Goal: Use online tool/utility: Utilize a website feature to perform a specific function

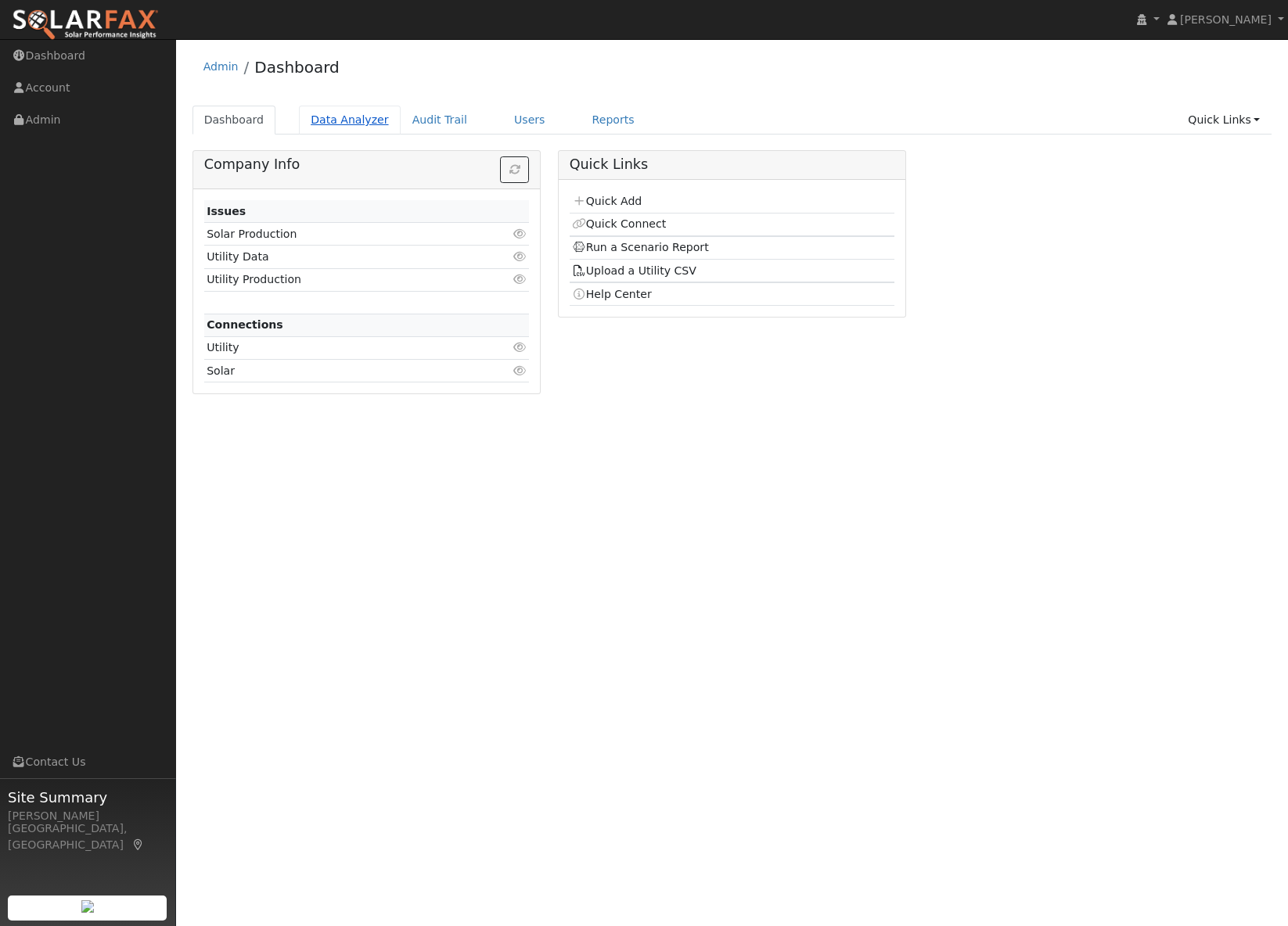
click at [347, 115] on link "Data Analyzer" at bounding box center [350, 120] width 102 height 29
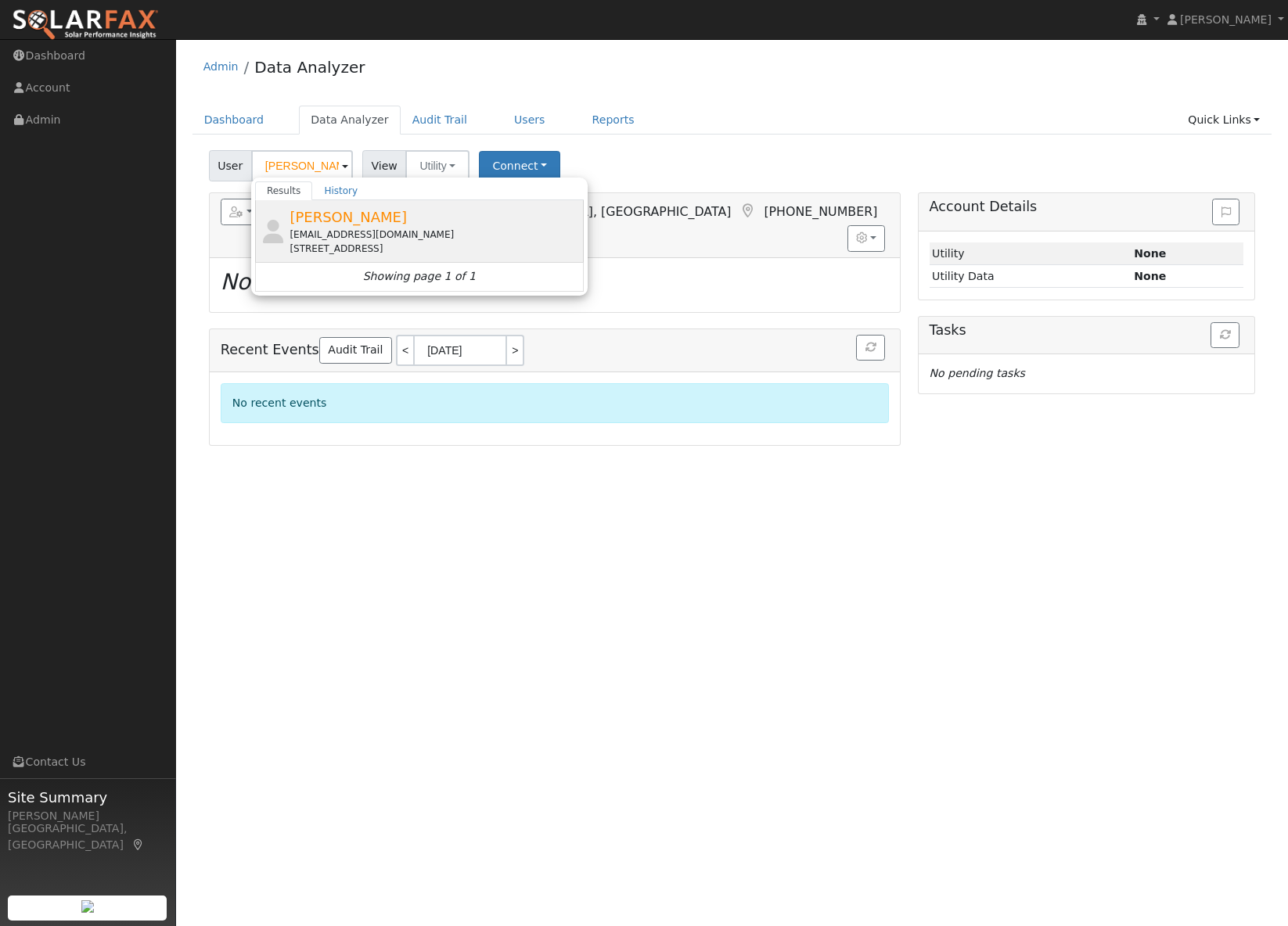
click at [376, 229] on div "[EMAIL_ADDRESS][DOMAIN_NAME]" at bounding box center [435, 235] width 291 height 15
type input "Nick Rasmussen"
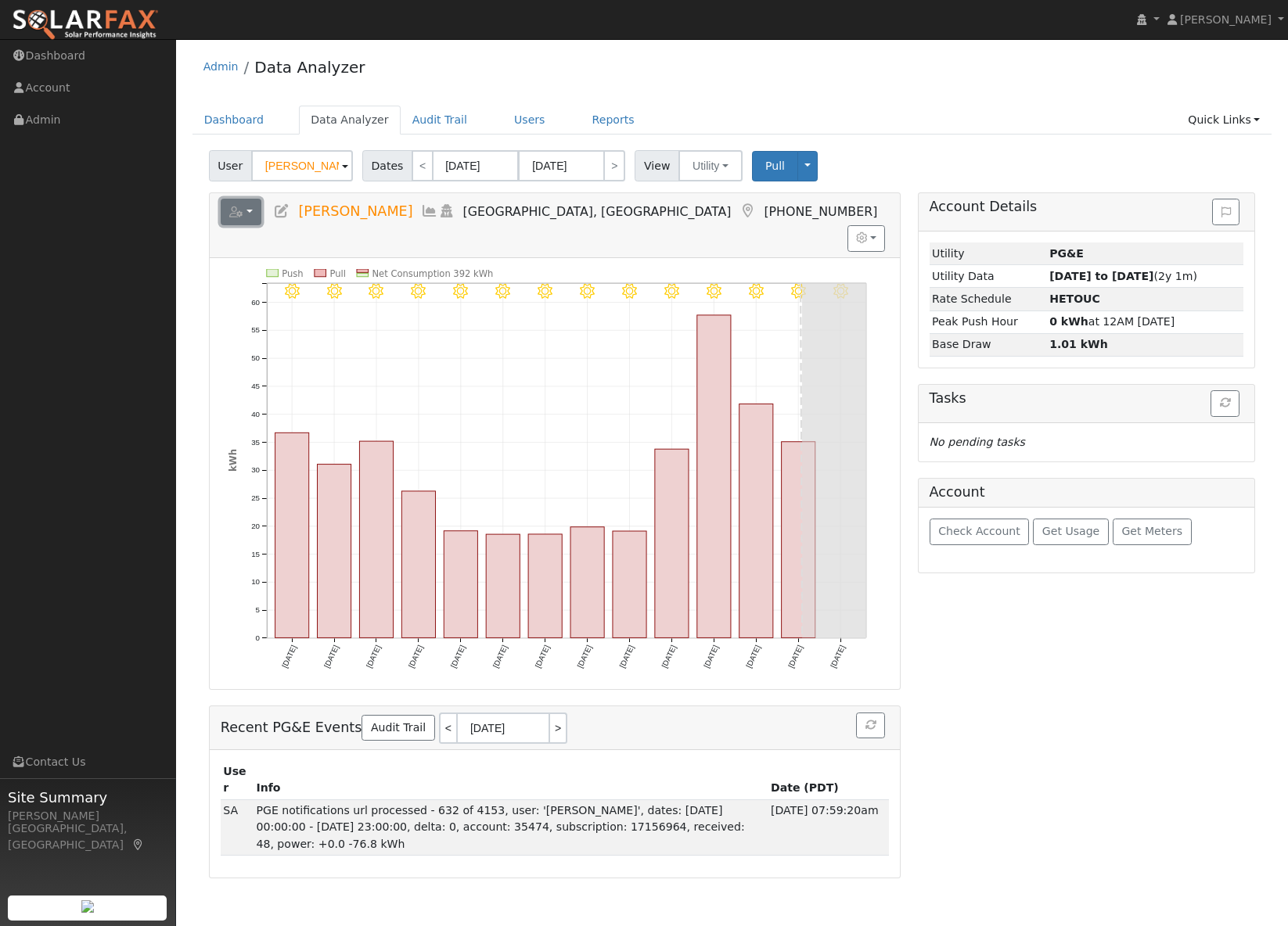
click at [253, 211] on button "button" at bounding box center [242, 212] width 42 height 26
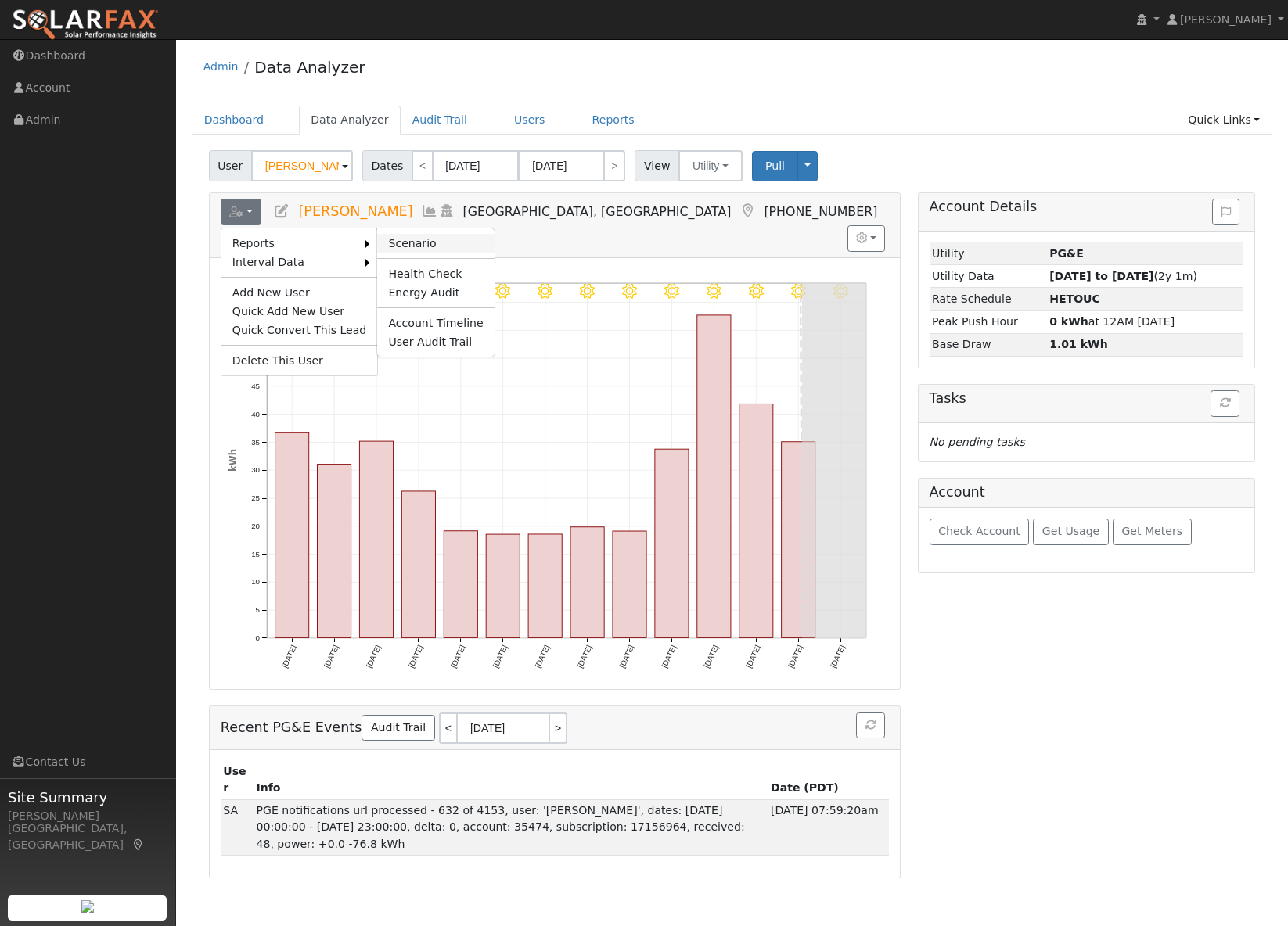
click at [413, 238] on link "Scenario" at bounding box center [435, 243] width 116 height 19
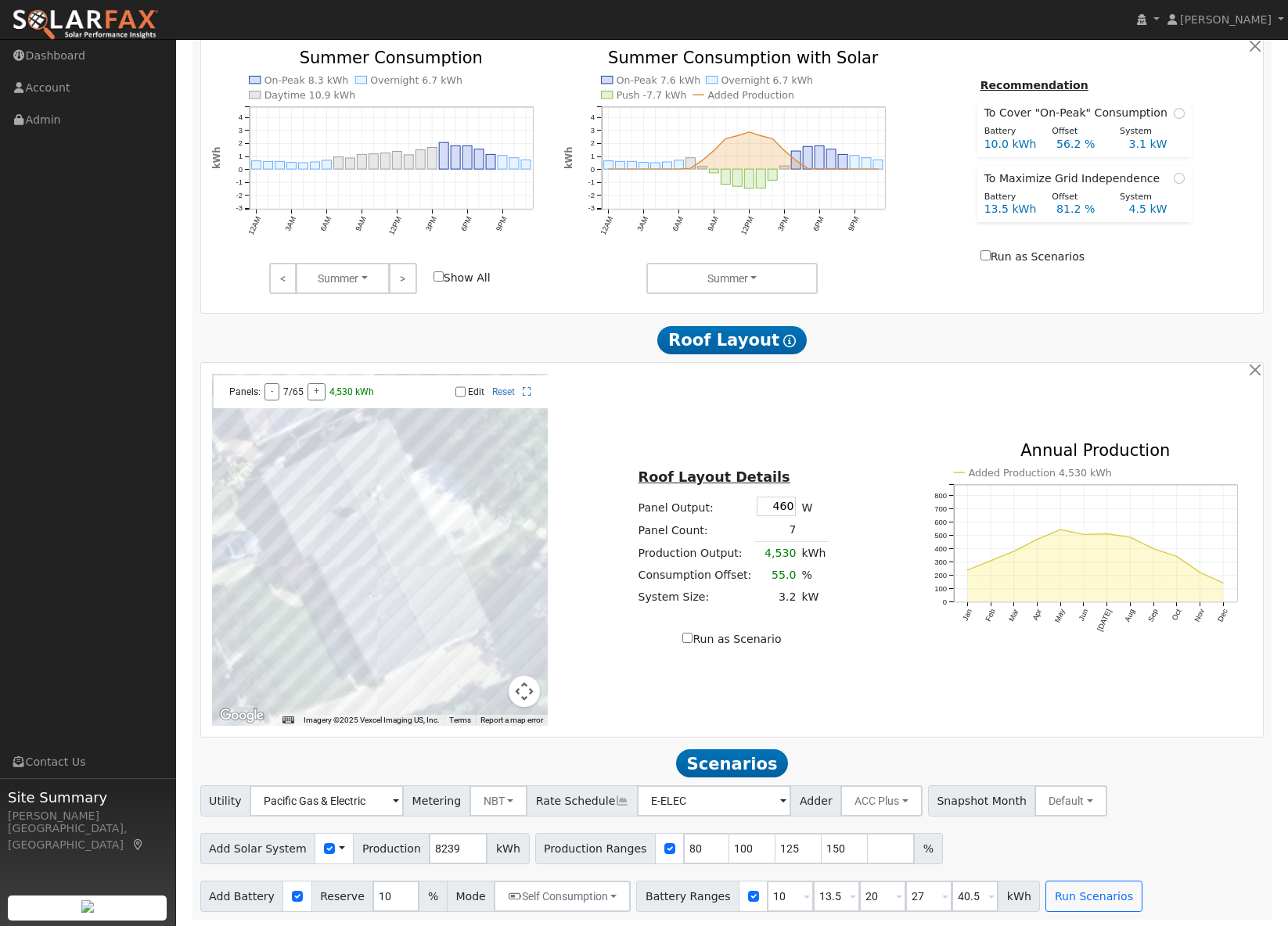
scroll to position [608, 0]
drag, startPoint x: 687, startPoint y: 849, endPoint x: 667, endPoint y: 849, distance: 20.0
click at [683, 849] on input "80" at bounding box center [707, 847] width 47 height 31
type input "100"
type input "125"
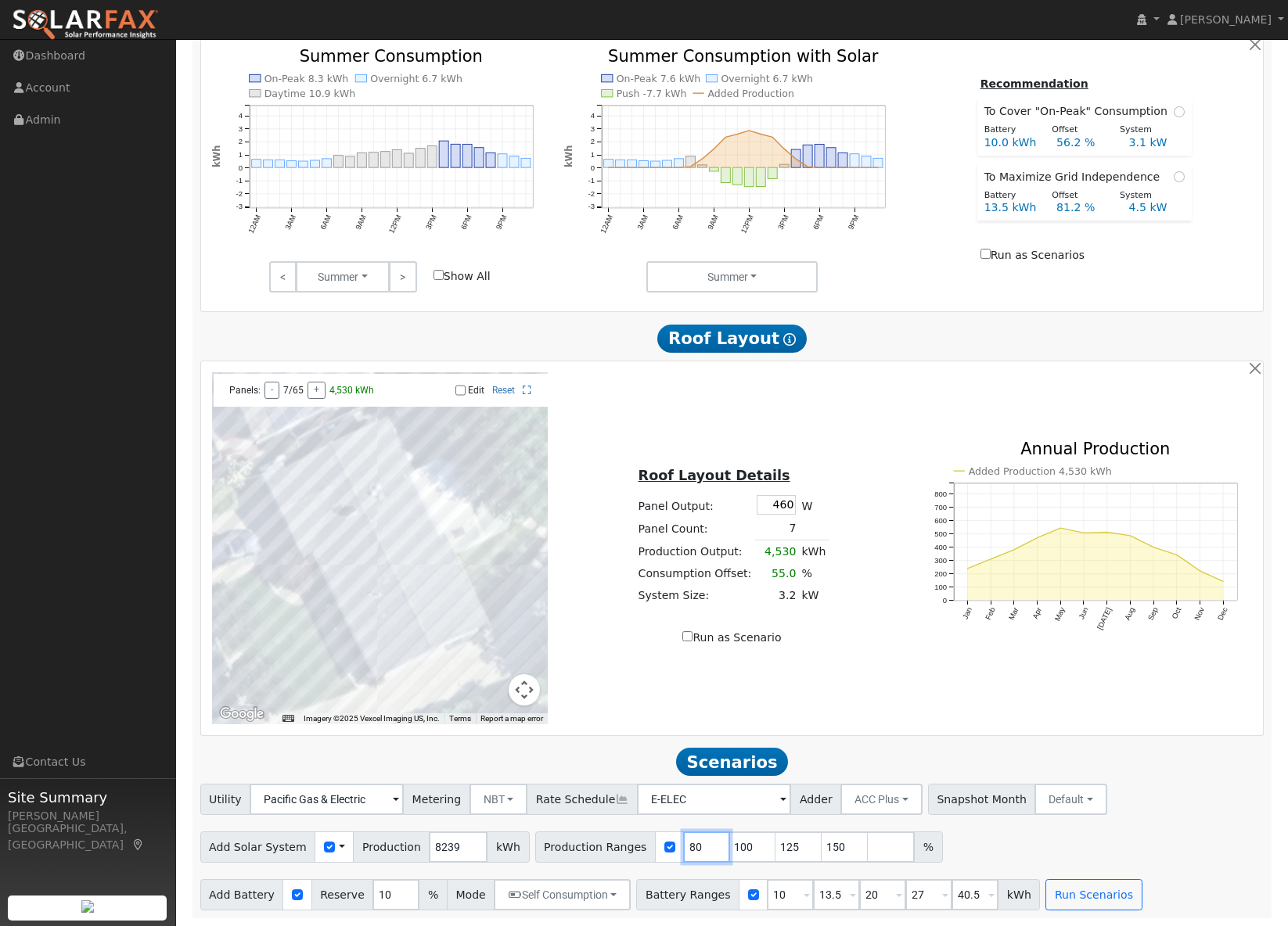
type input "150"
type input "100"
drag, startPoint x: 783, startPoint y: 847, endPoint x: 746, endPoint y: 847, distance: 37.0
click at [746, 847] on div "Production Ranges 100 125 150 %" at bounding box center [716, 847] width 362 height 31
type input "160"
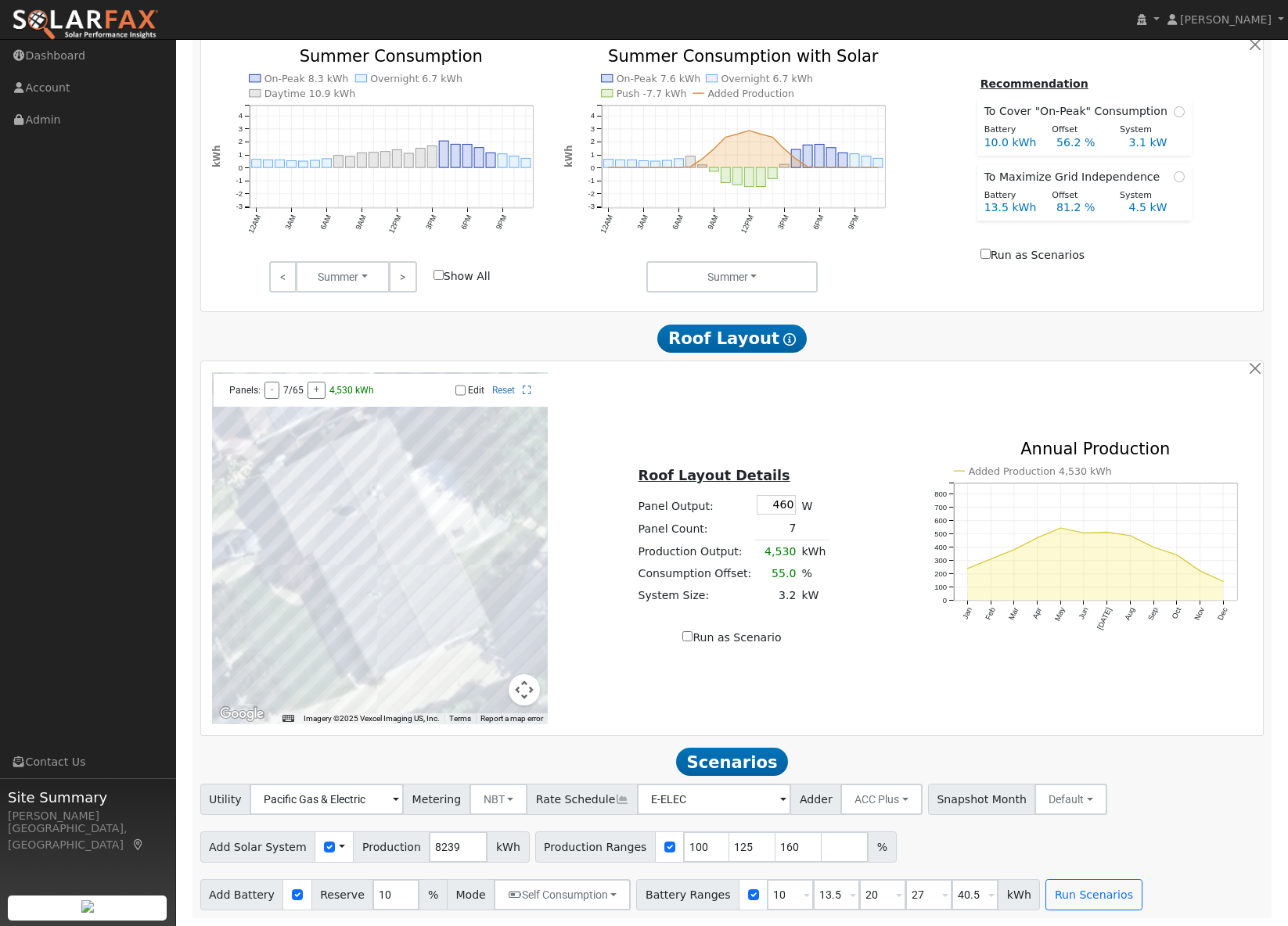
click at [926, 840] on div "Add Solar System Use CSV Data Production 8239 kWh Production Ranges 100 125 160…" at bounding box center [732, 844] width 1070 height 36
drag, startPoint x: 777, startPoint y: 897, endPoint x: 743, endPoint y: 897, distance: 34.0
click at [743, 897] on div "Battery Ranges 10 Overrides Reserve % Mode None None Self Consumption Peak Savi…" at bounding box center [837, 894] width 404 height 31
type input "13.5"
type input "20"
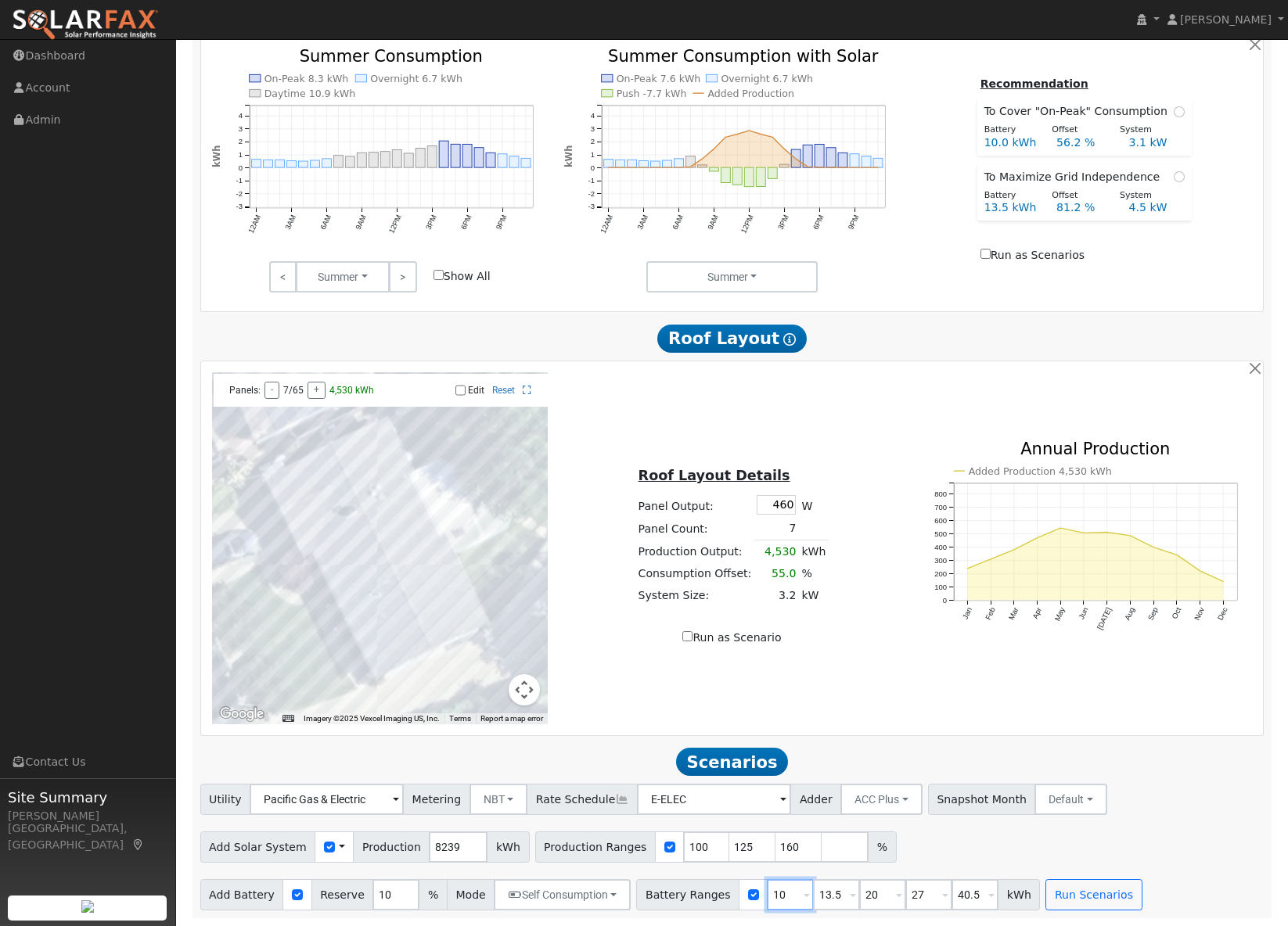
type input "27"
type input "40.5"
type input "13.5"
drag, startPoint x: 824, startPoint y: 896, endPoint x: 797, endPoint y: 895, distance: 27.0
click at [797, 895] on div "Battery Ranges 13.5 Overrides Reserve % Mode None None Self Consumption Peak Sa…" at bounding box center [837, 894] width 404 height 31
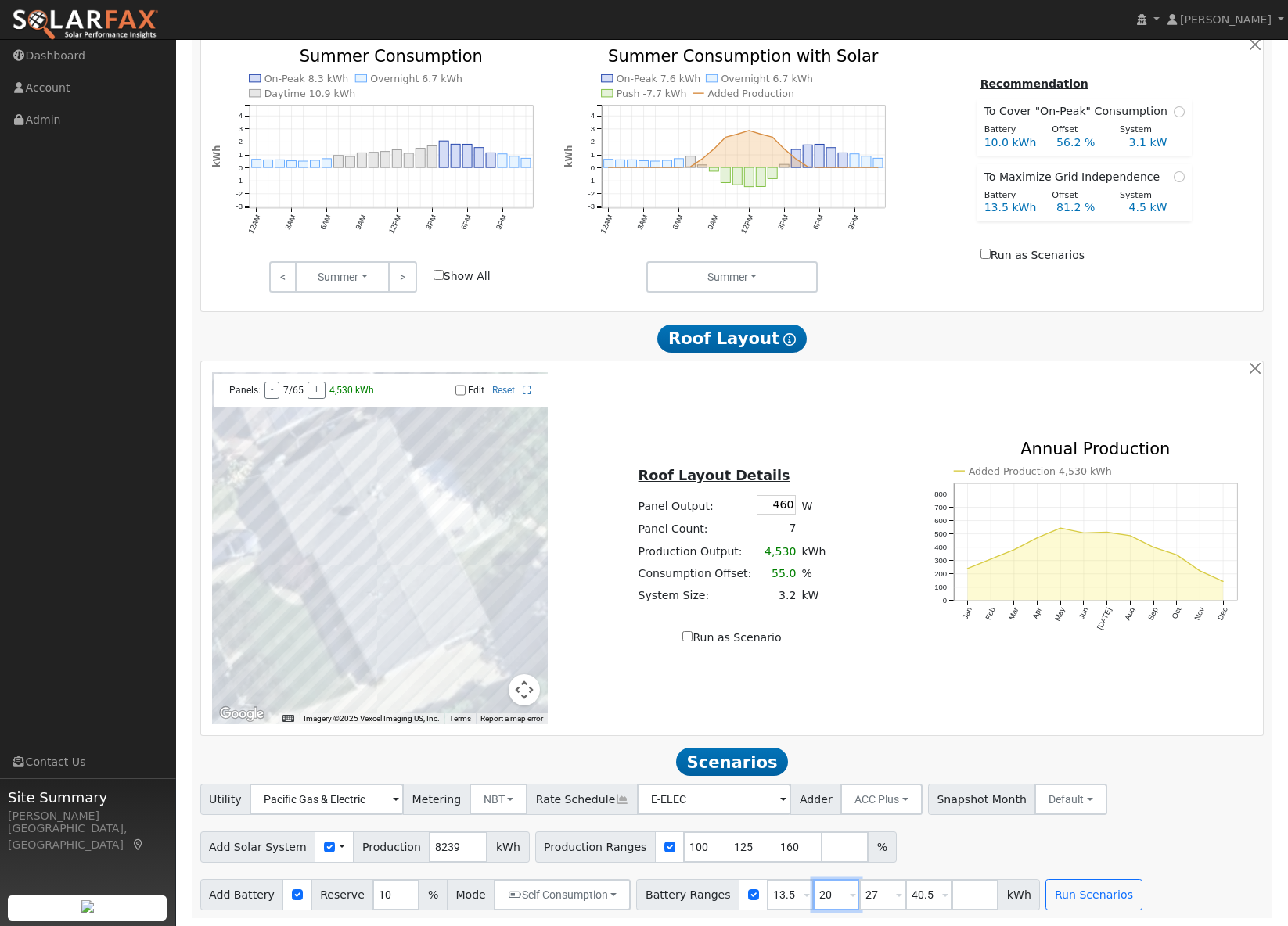
type input "27"
type input "40.5"
type input "27"
click at [1051, 891] on button "Run Scenarios" at bounding box center [1047, 894] width 96 height 31
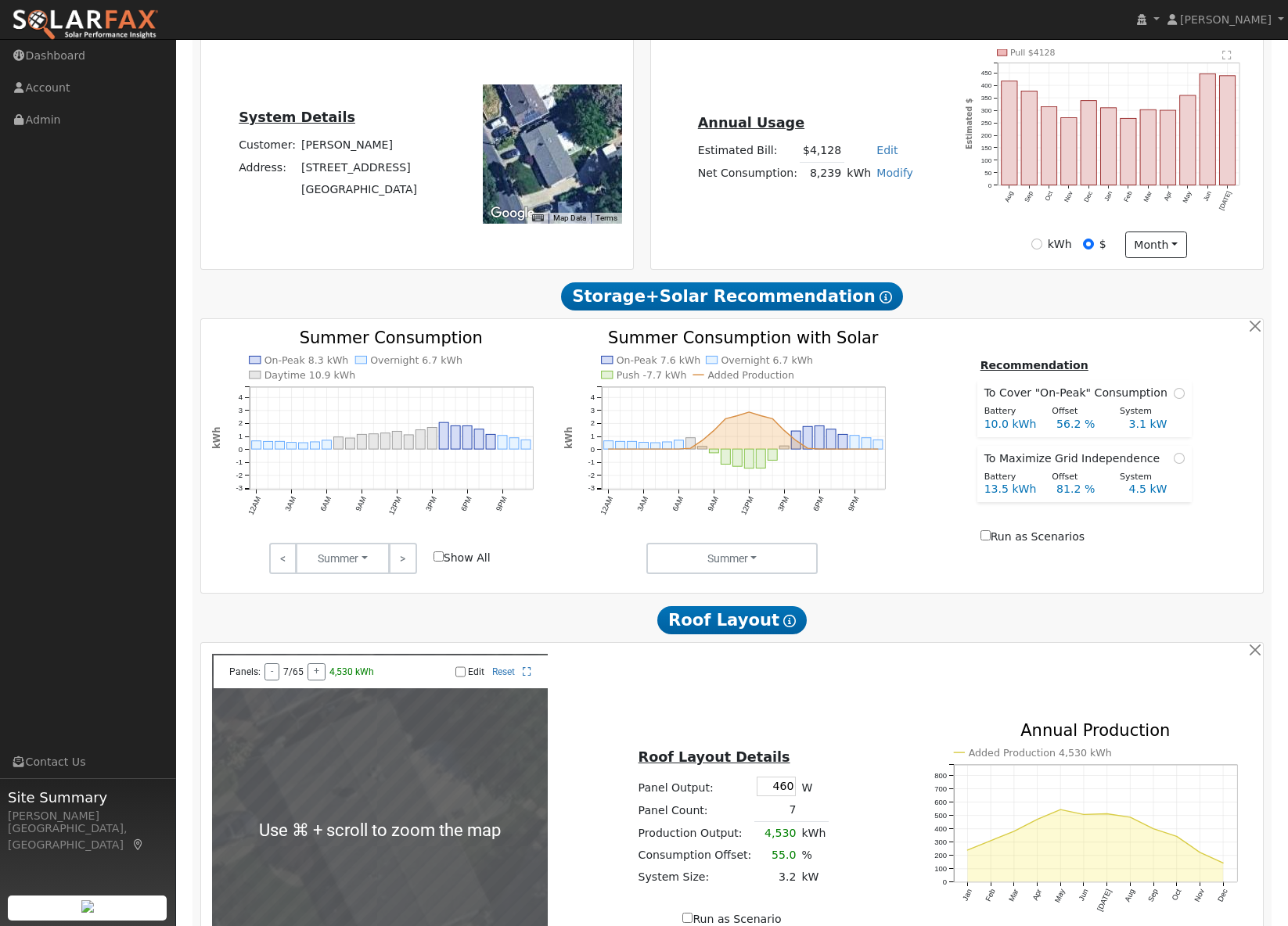
scroll to position [312, 0]
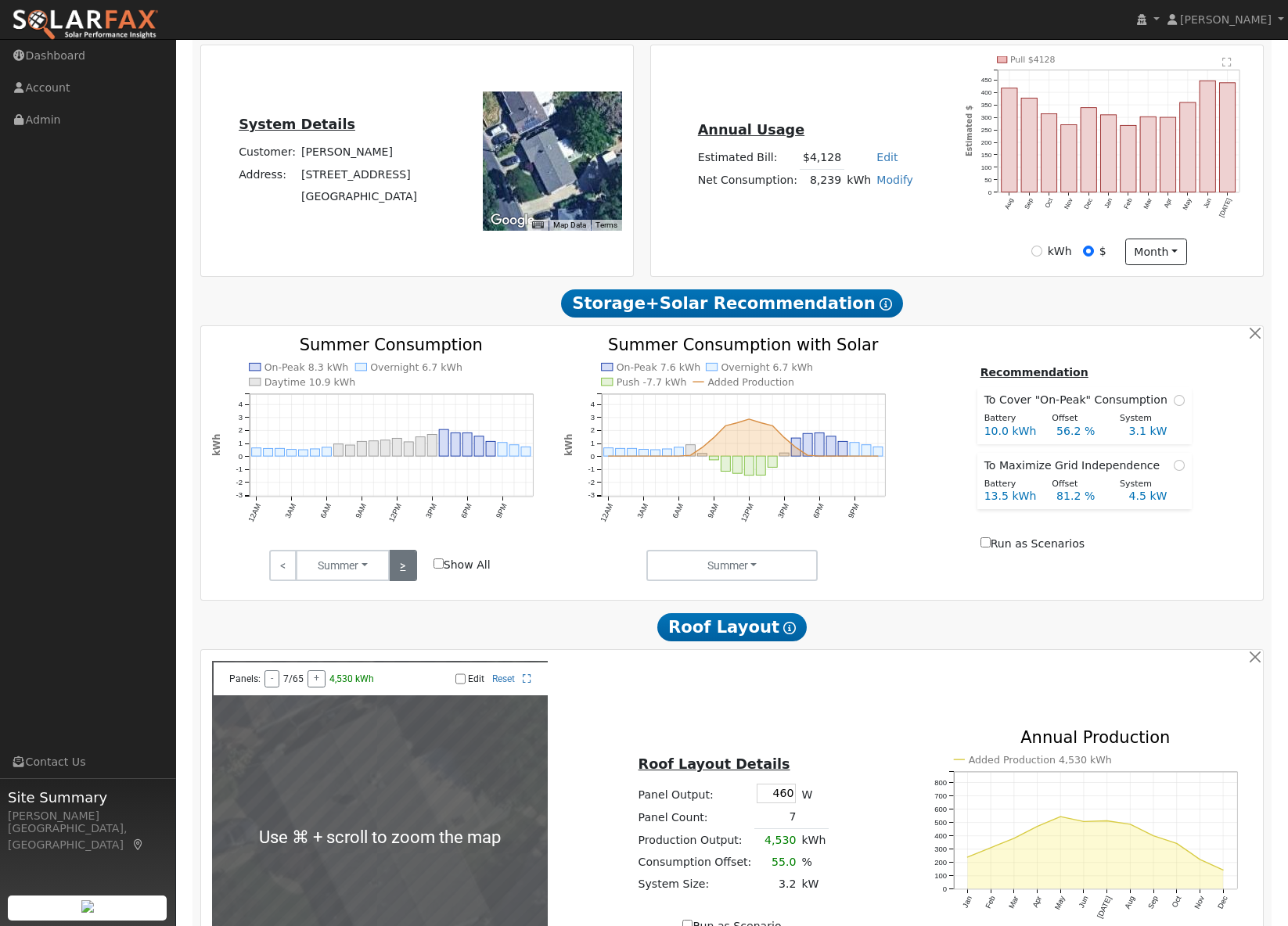
click at [404, 574] on link ">" at bounding box center [402, 566] width 27 height 31
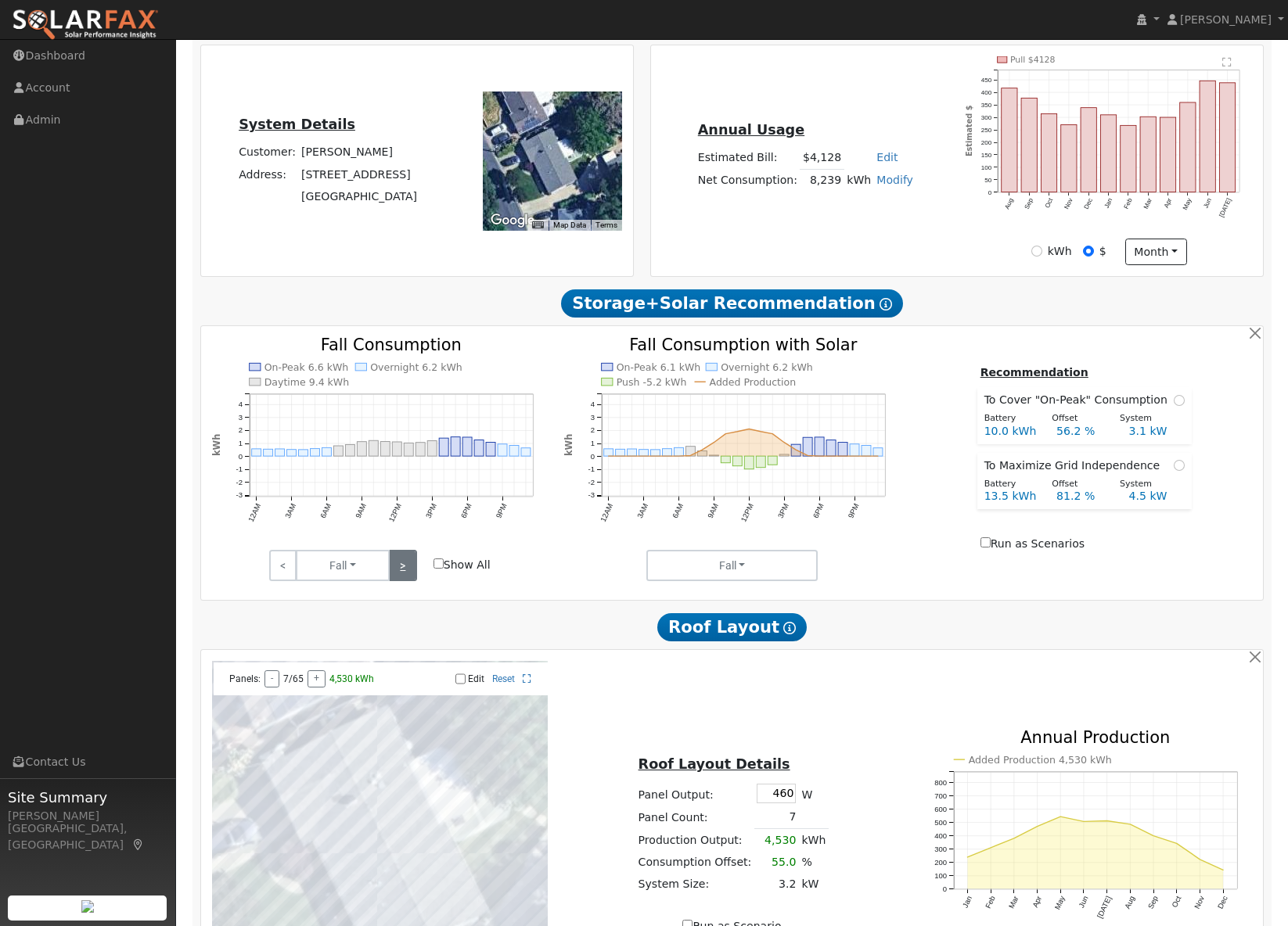
click at [404, 574] on link ">" at bounding box center [402, 566] width 27 height 31
type input "8.8"
